Goal: Task Accomplishment & Management: Manage account settings

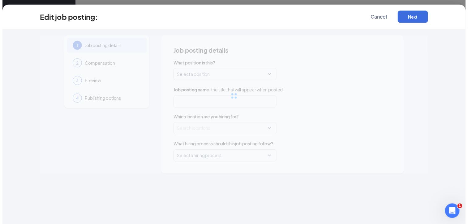
scroll to position [33, 0]
type input "Team Member"
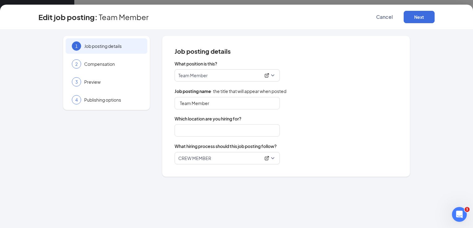
type input "Bojangles - [PERSON_NAME] Green"
click at [379, 14] on span "Cancel" at bounding box center [384, 17] width 17 height 6
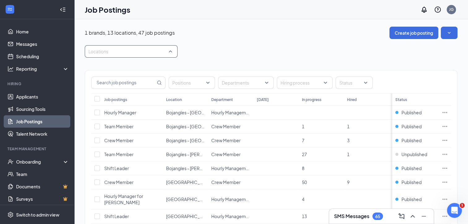
click at [163, 49] on div at bounding box center [127, 51] width 83 height 10
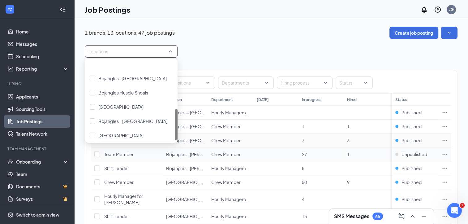
scroll to position [120, 0]
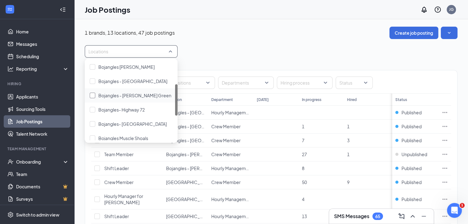
drag, startPoint x: 175, startPoint y: 79, endPoint x: 170, endPoint y: 101, distance: 22.5
click at [170, 101] on div "Bojangles [GEOGRAPHIC_DATA] Bojangles - [GEOGRAPHIC_DATA] [GEOGRAPHIC_DATA] - […" at bounding box center [131, 100] width 93 height 79
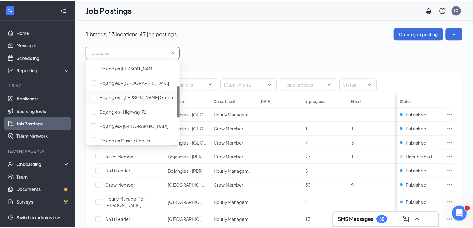
scroll to position [55, 0]
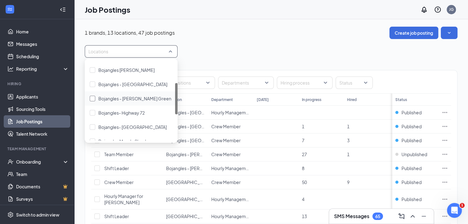
click at [92, 98] on div at bounding box center [93, 99] width 6 height 6
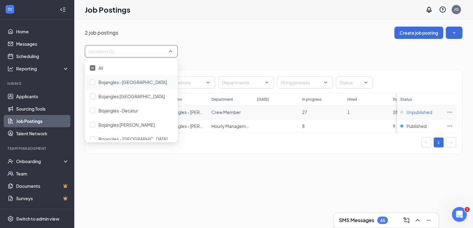
click at [413, 113] on span "Unpublished" at bounding box center [419, 112] width 26 height 6
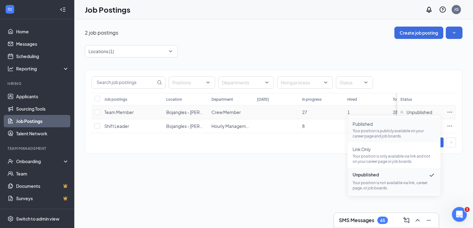
click at [388, 132] on p "Your position is publicly available on your career page and job boards." at bounding box center [393, 133] width 83 height 11
